Goal: Check status: Check status

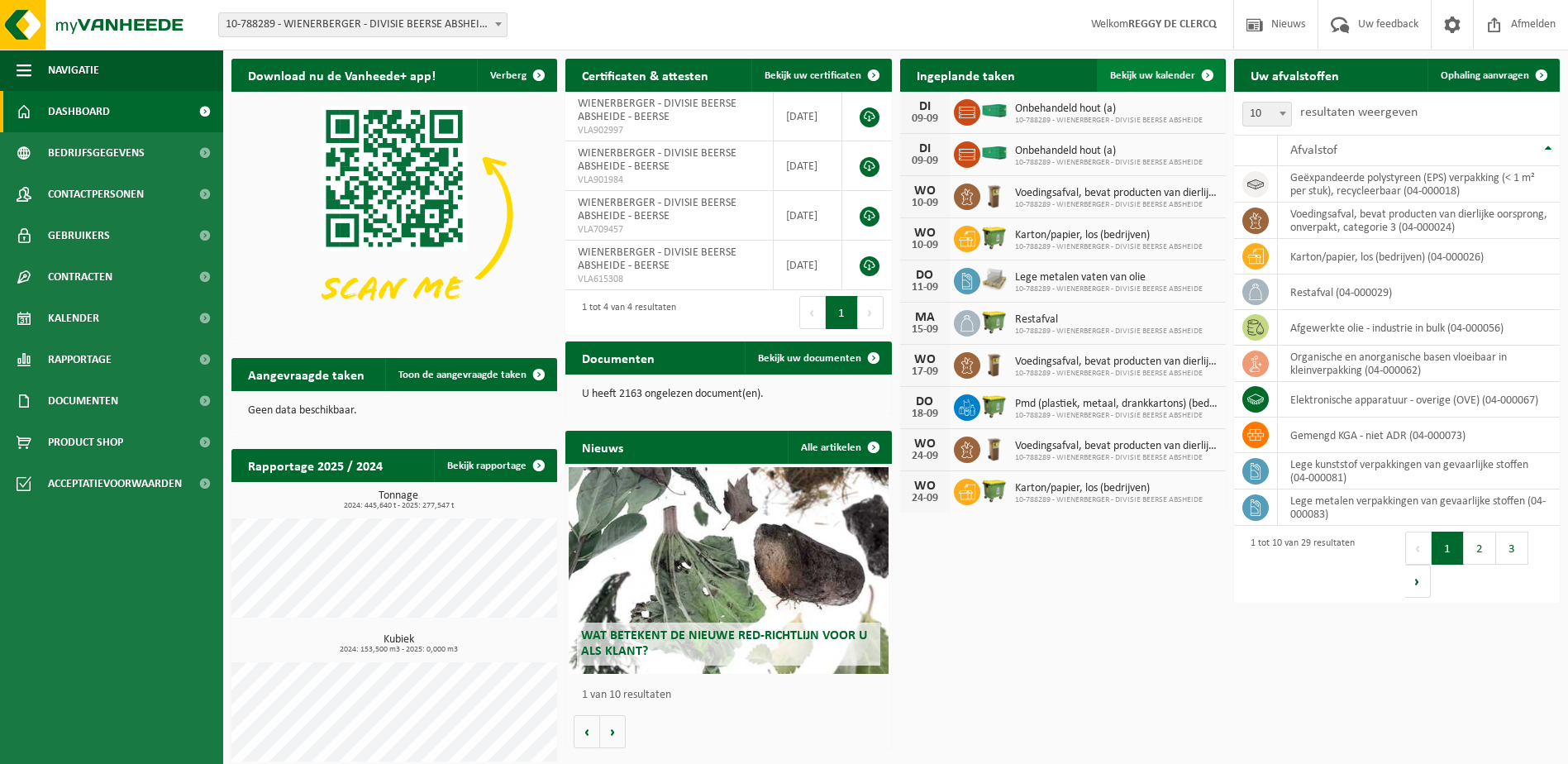
click at [1169, 63] on link "Bekijk uw kalender" at bounding box center [1160, 75] width 127 height 33
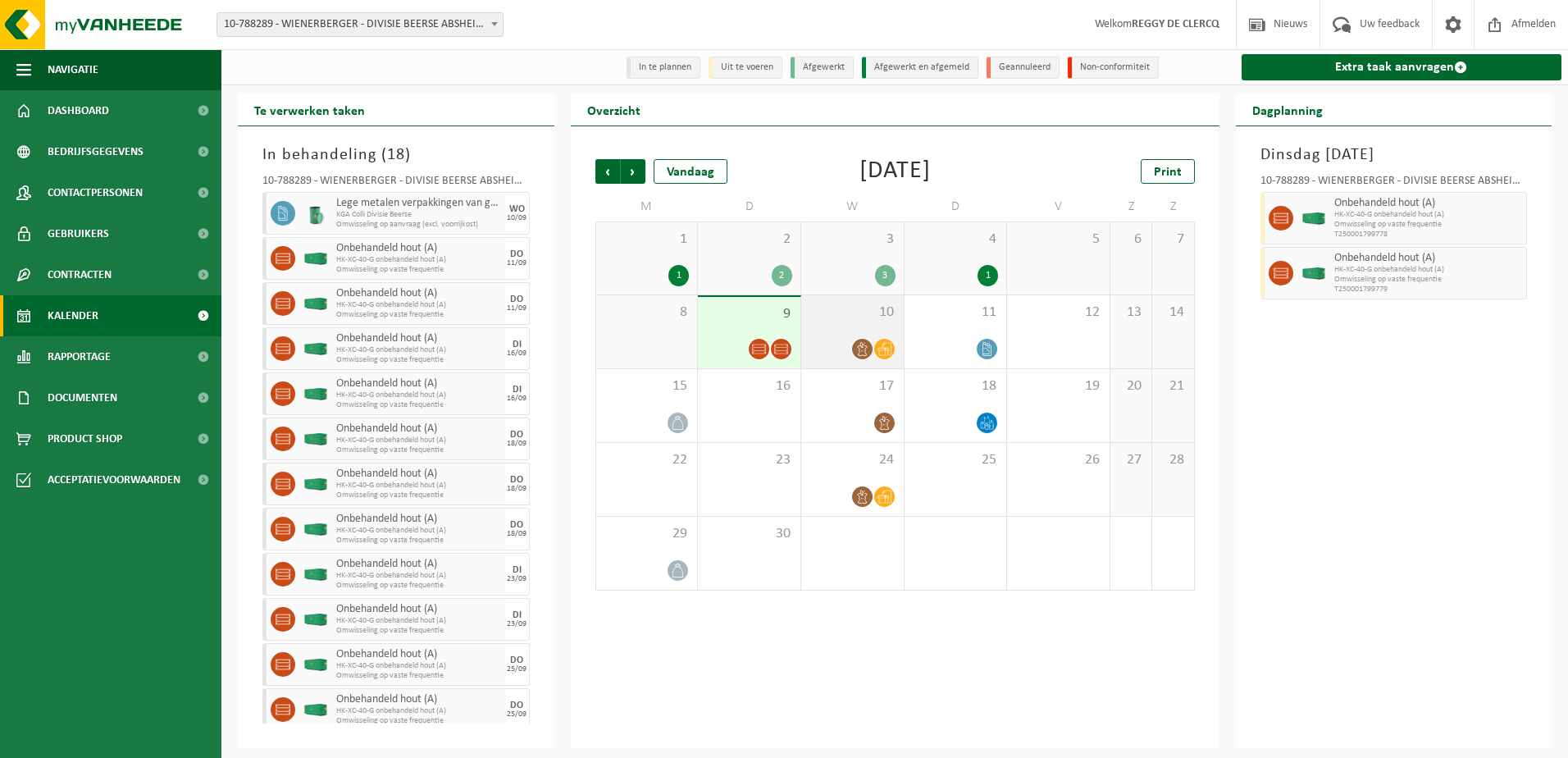
click at [862, 347] on icon at bounding box center [863, 349] width 14 height 14
click at [891, 347] on icon at bounding box center [884, 349] width 14 height 14
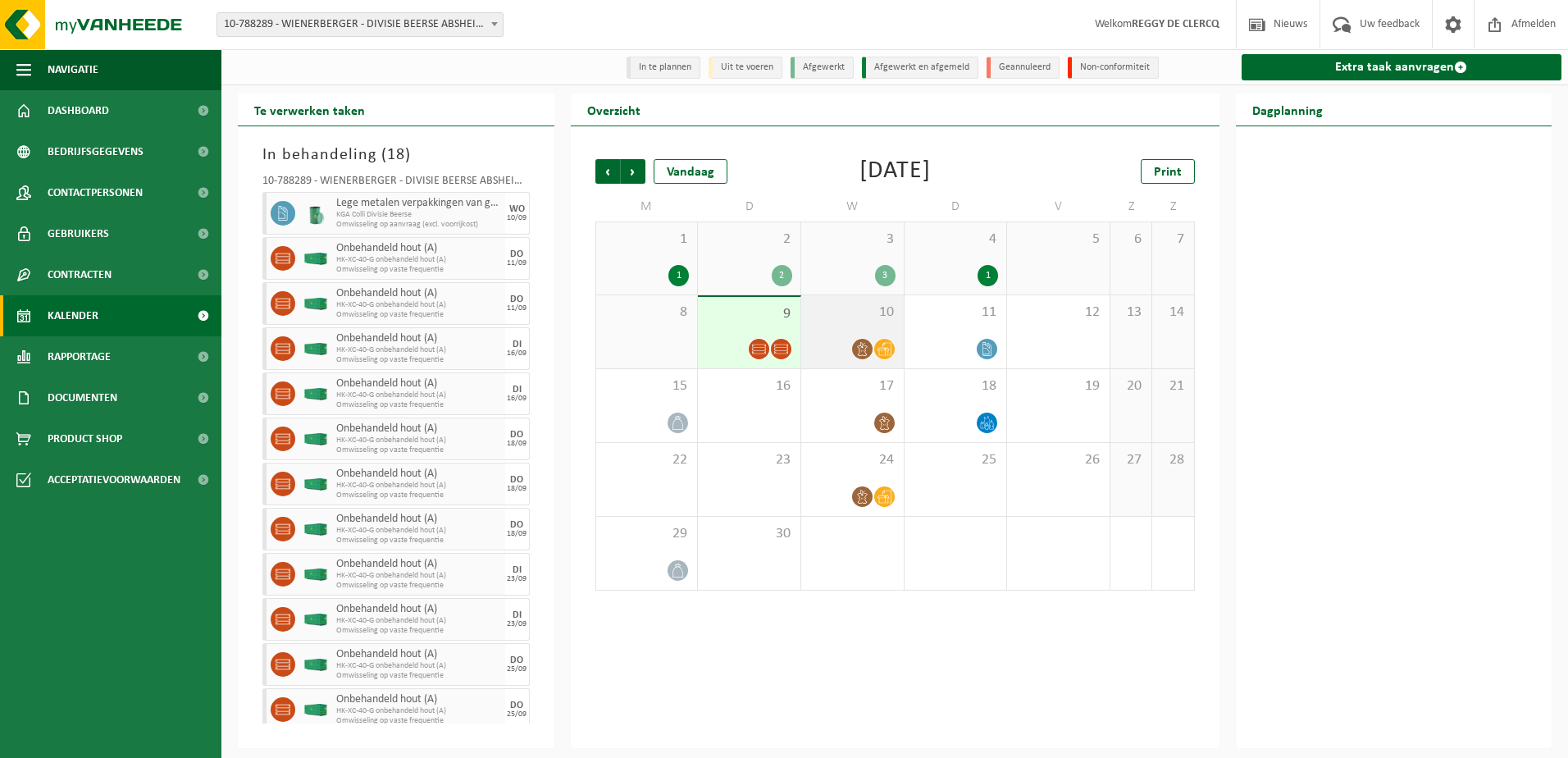
click at [889, 351] on icon at bounding box center [884, 349] width 14 height 13
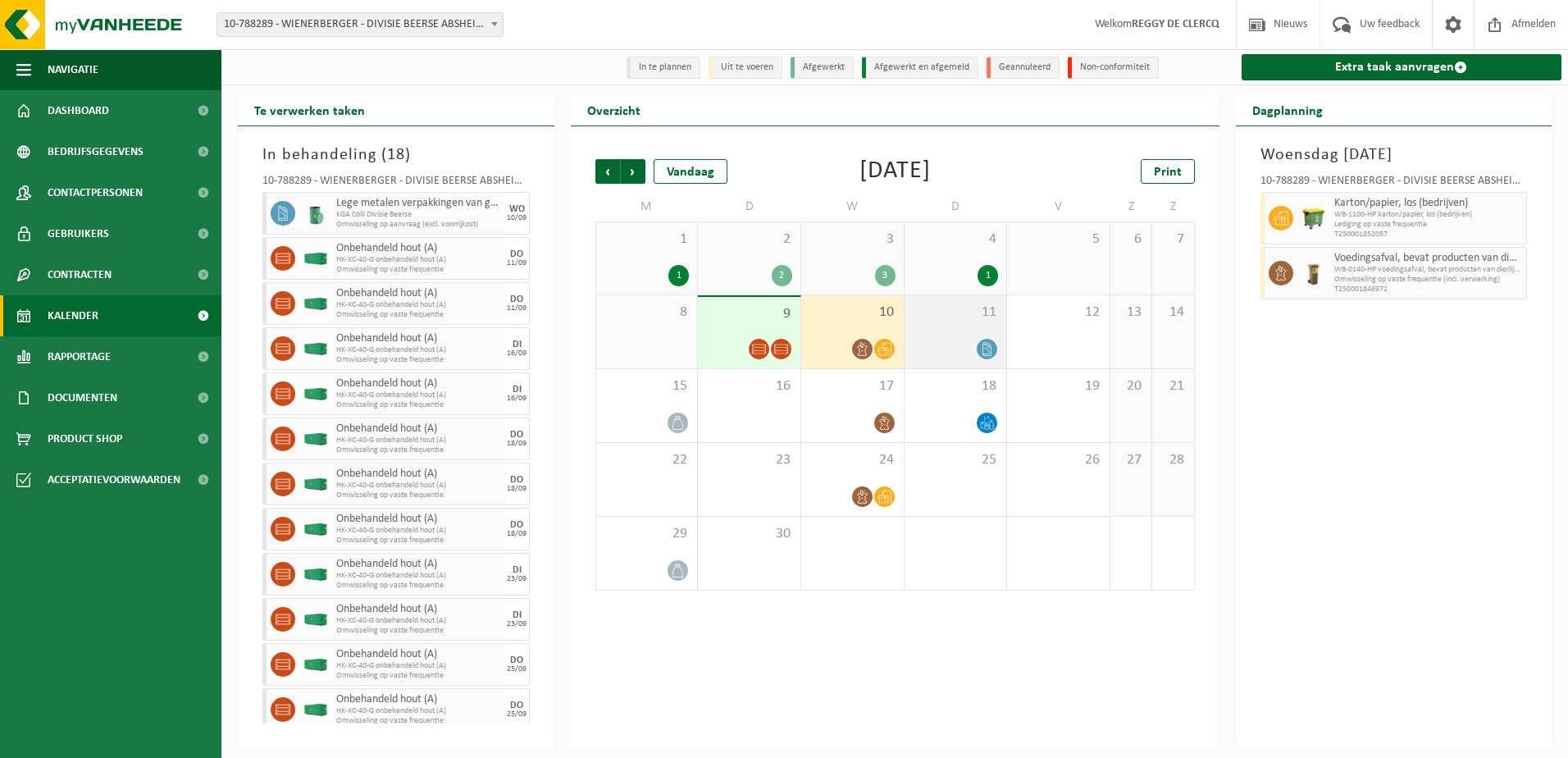
click at [985, 348] on icon at bounding box center [987, 349] width 14 height 14
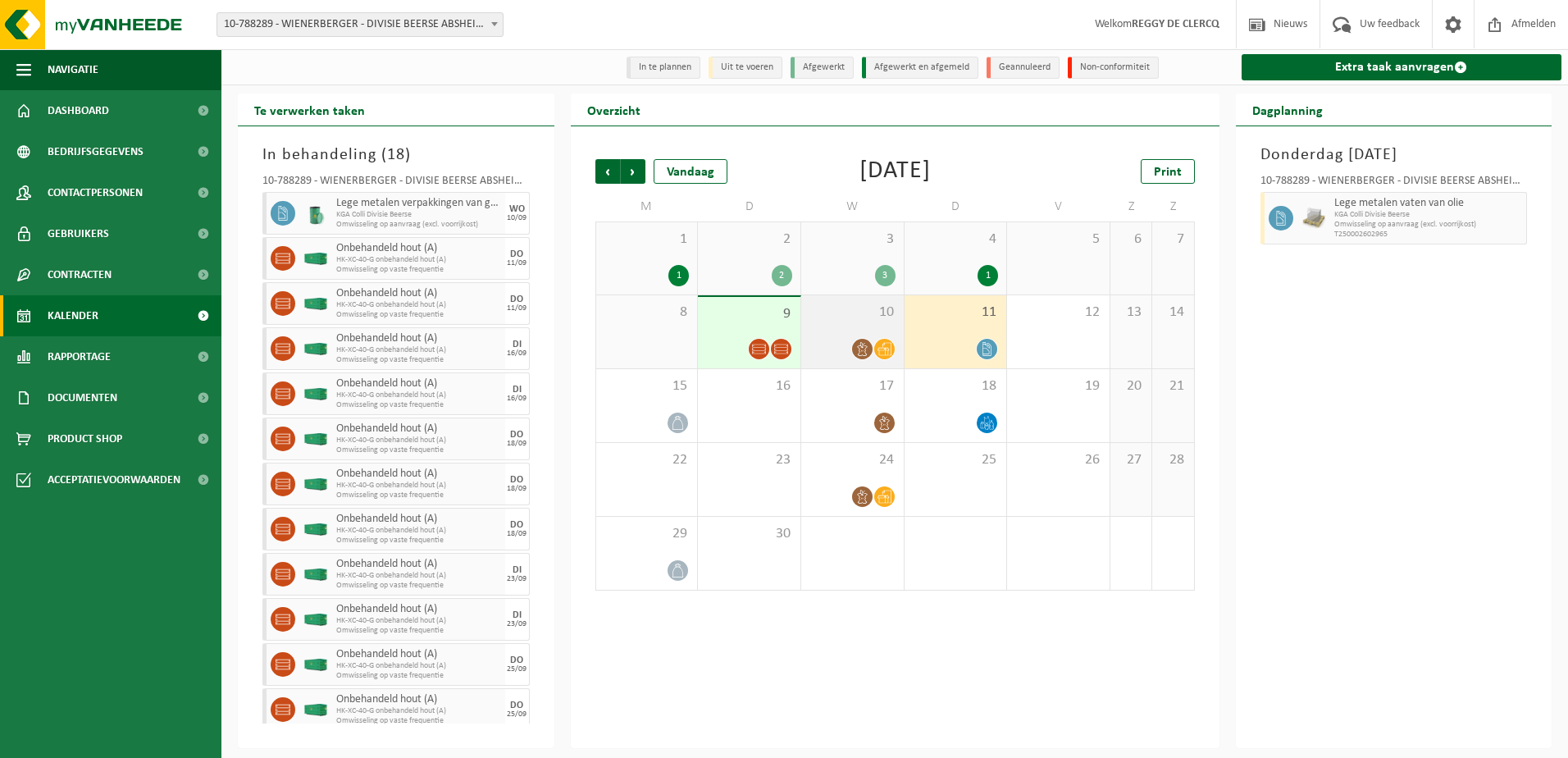
click at [889, 353] on icon at bounding box center [884, 349] width 14 height 14
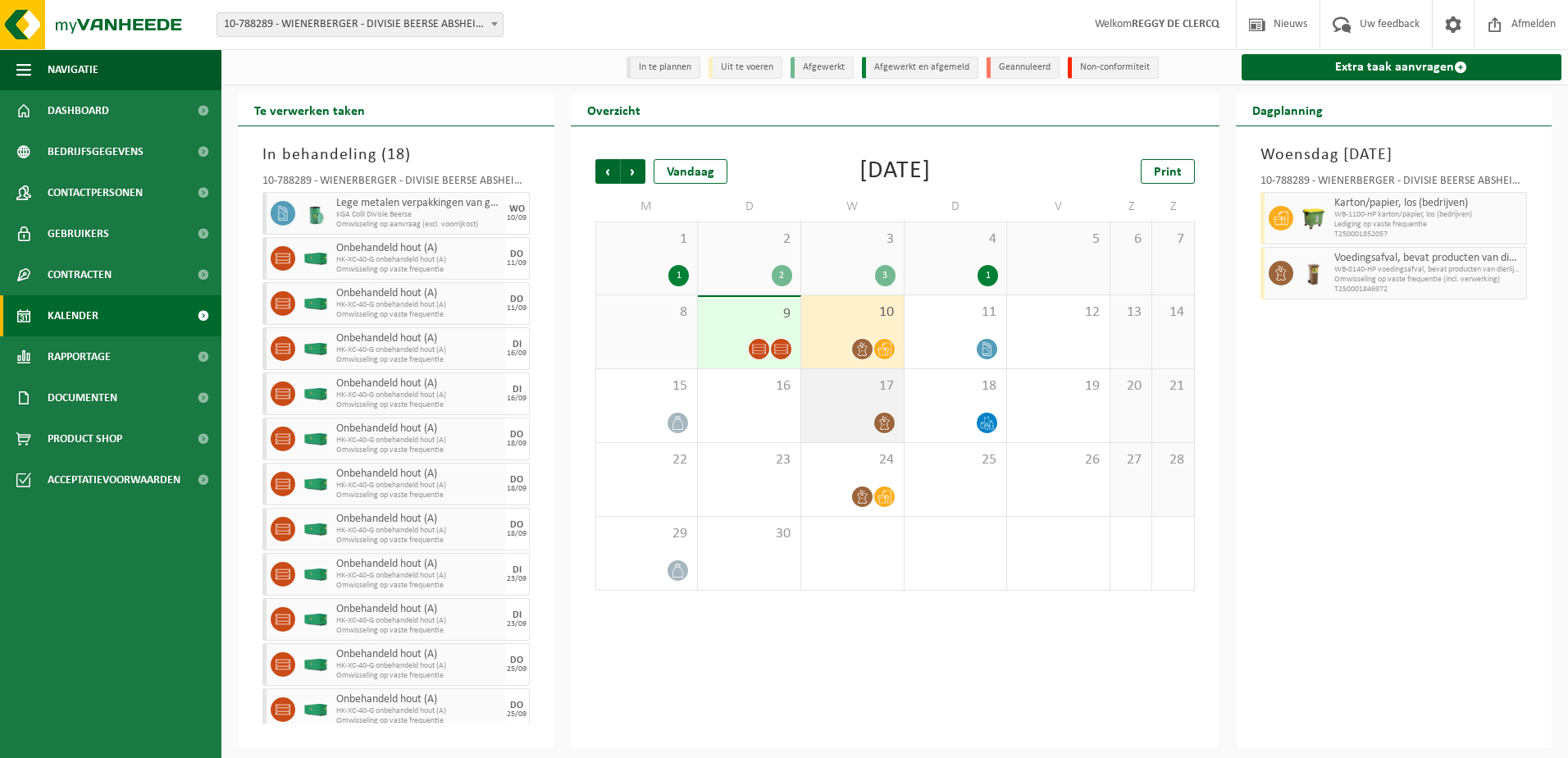
click at [882, 420] on icon at bounding box center [883, 422] width 9 height 14
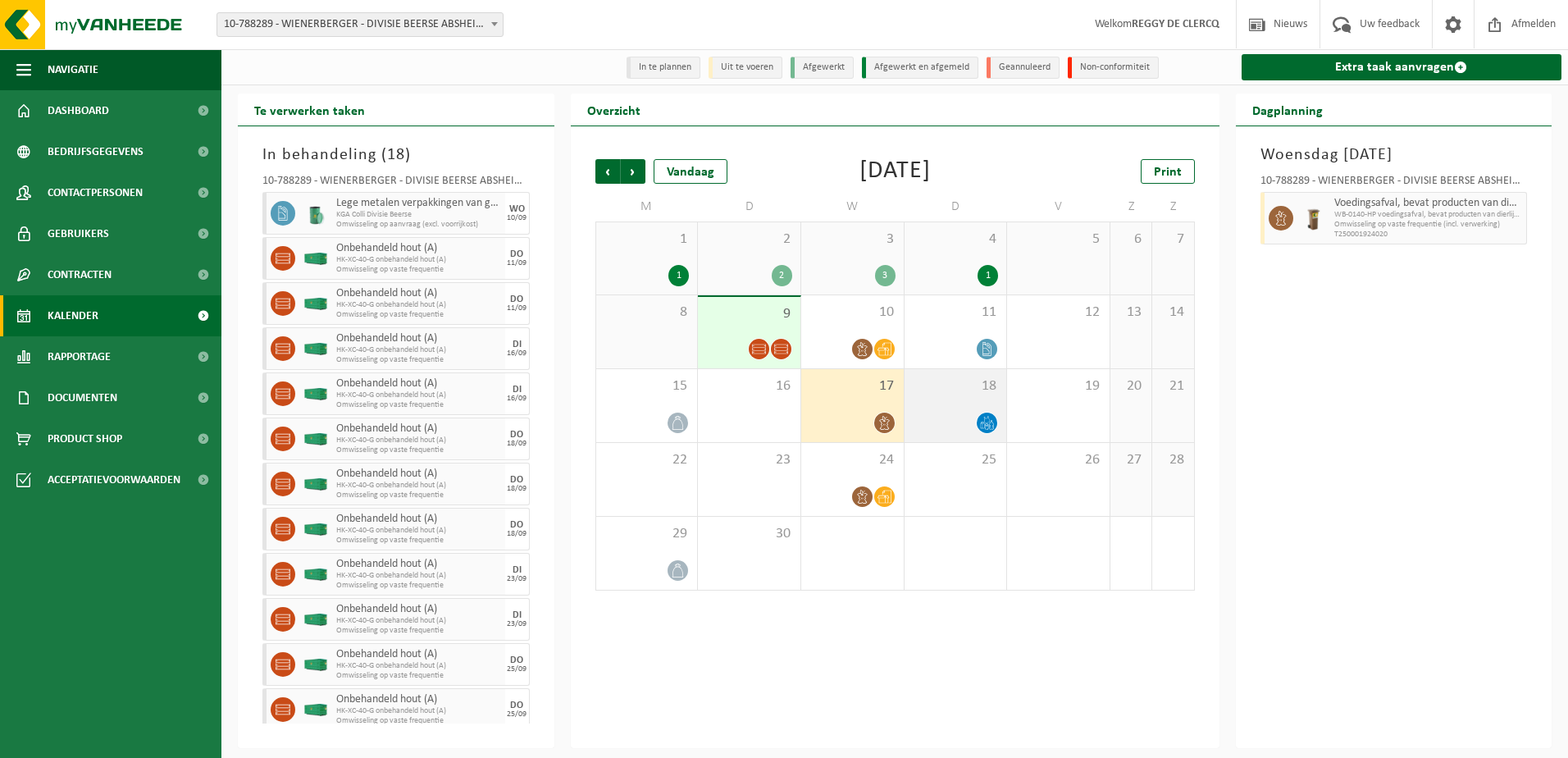
click at [984, 422] on icon at bounding box center [987, 422] width 14 height 14
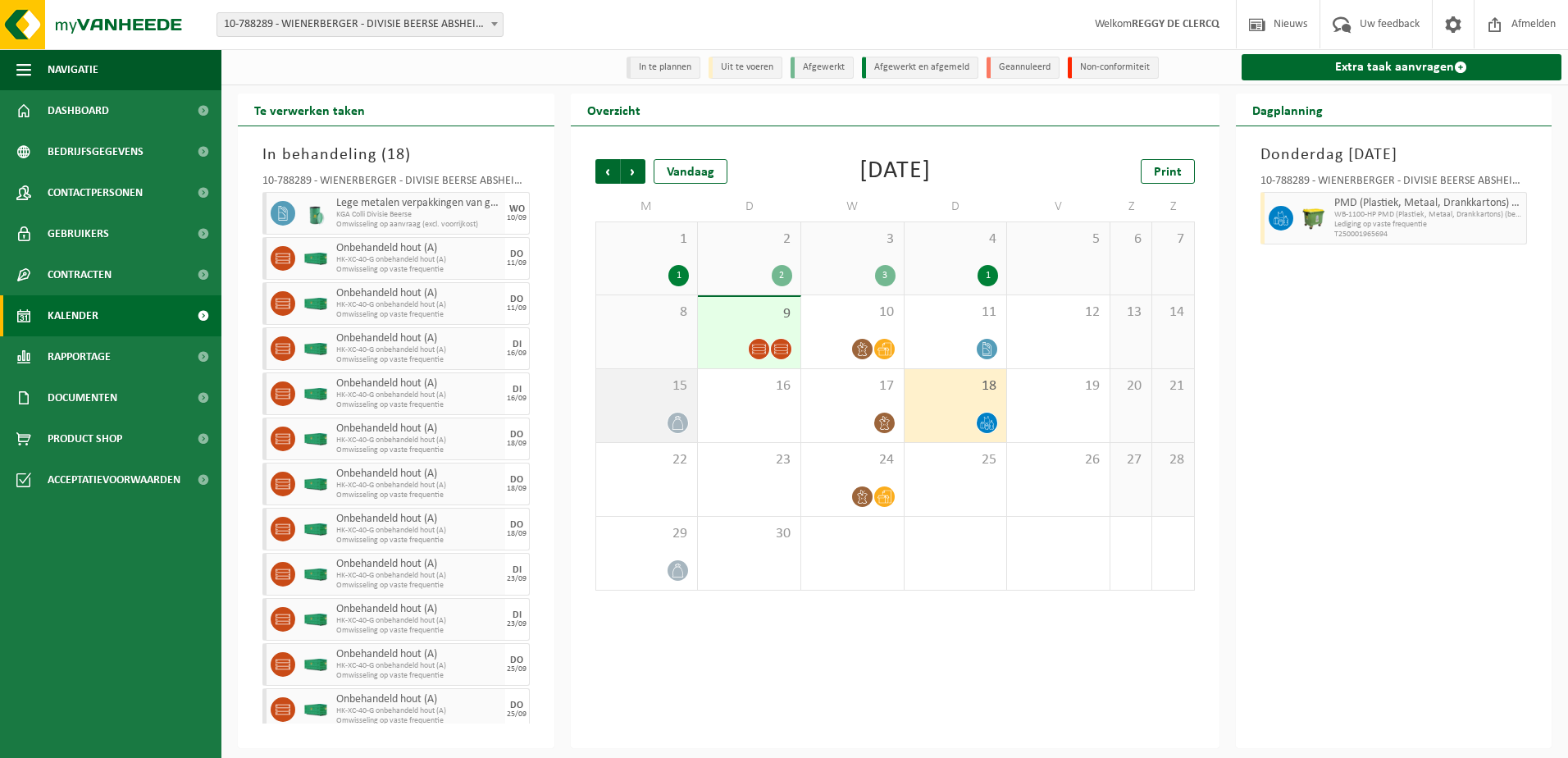
click at [679, 423] on icon at bounding box center [678, 422] width 14 height 14
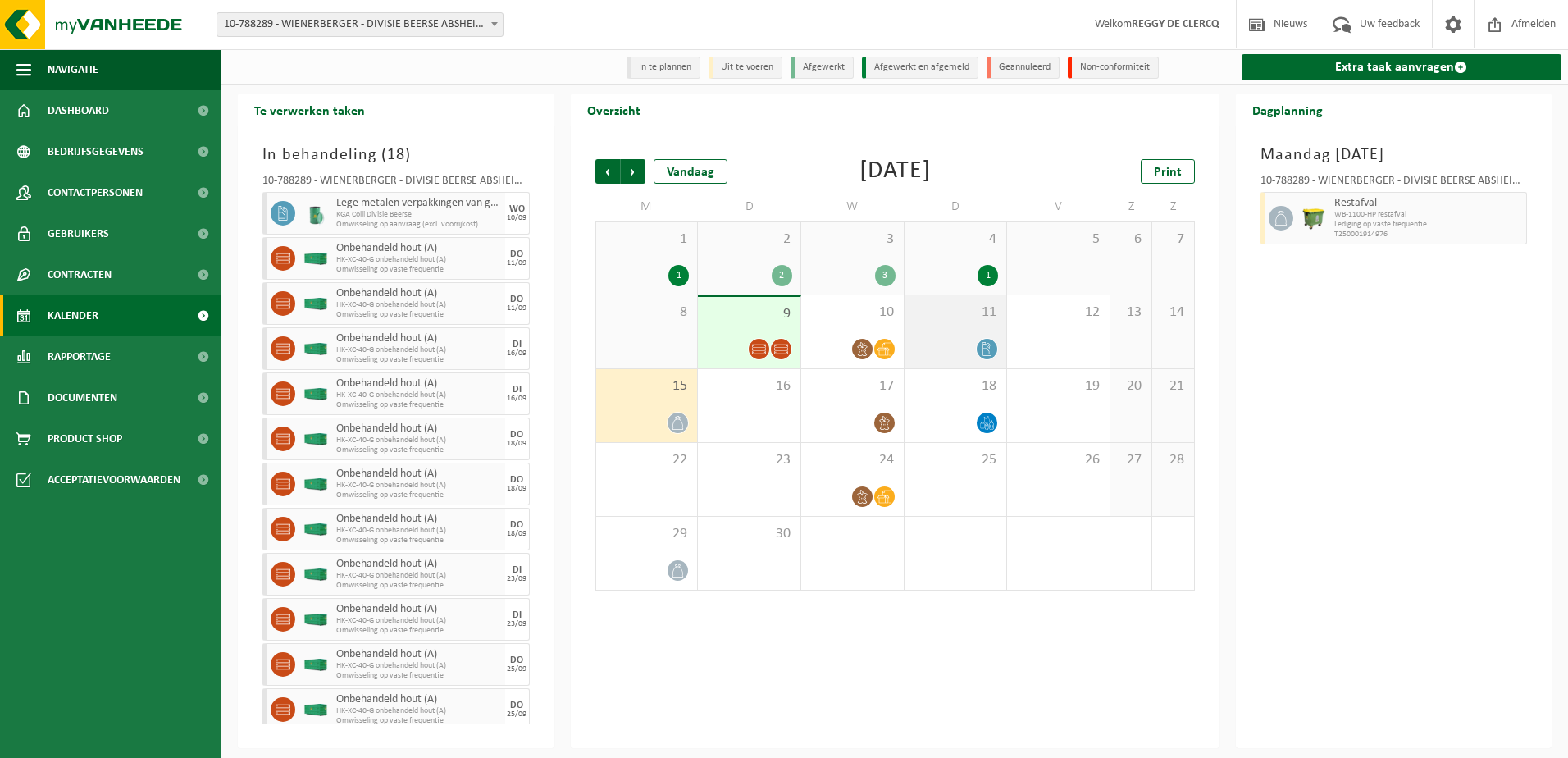
click at [985, 348] on icon at bounding box center [987, 349] width 14 height 14
